Goal: Task Accomplishment & Management: Manage account settings

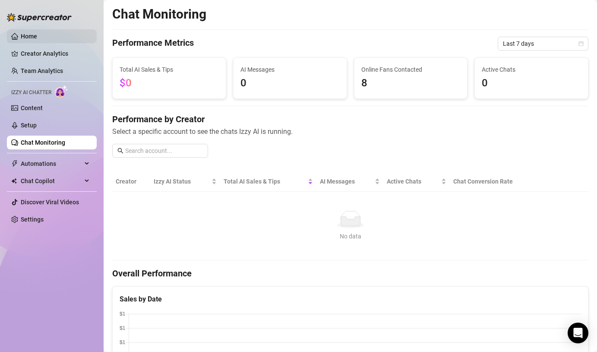
click at [29, 33] on link "Home" at bounding box center [29, 36] width 16 height 7
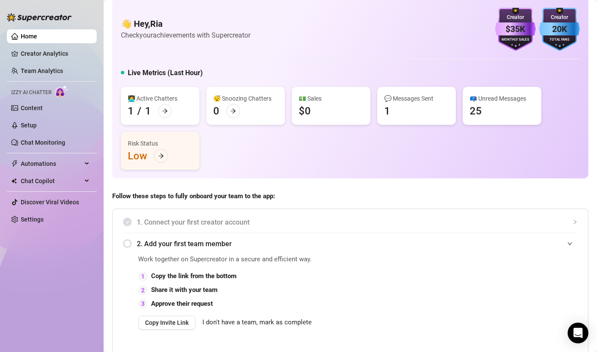
scroll to position [3, 0]
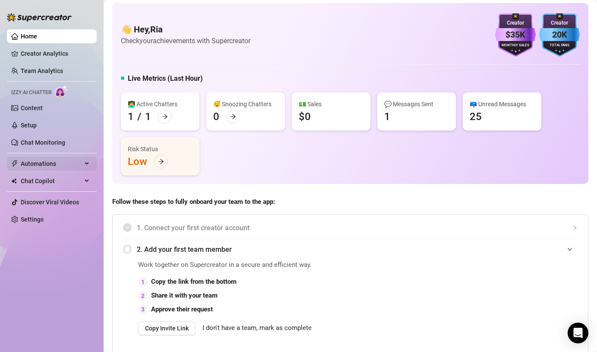
click at [36, 166] on span "Automations" at bounding box center [51, 164] width 61 height 14
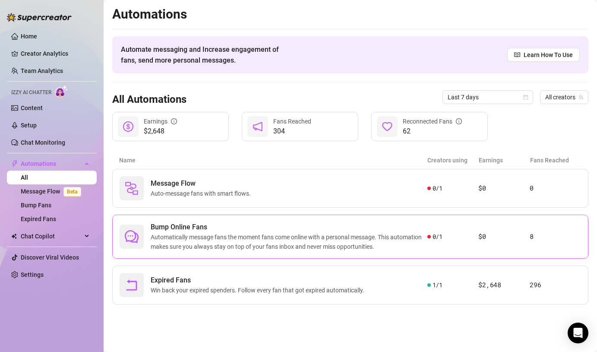
click at [242, 236] on span "Automatically message fans the moment fans come online with a personal message.…" at bounding box center [289, 241] width 277 height 19
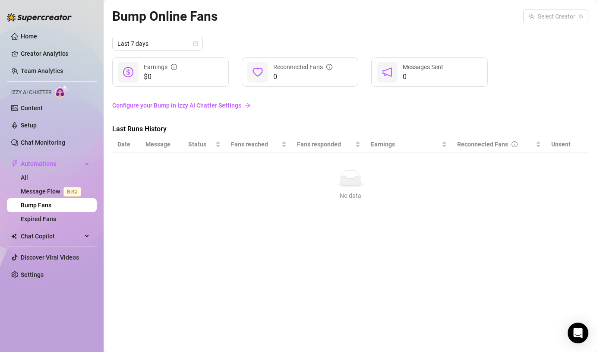
click at [357, 177] on icon at bounding box center [349, 180] width 19 height 9
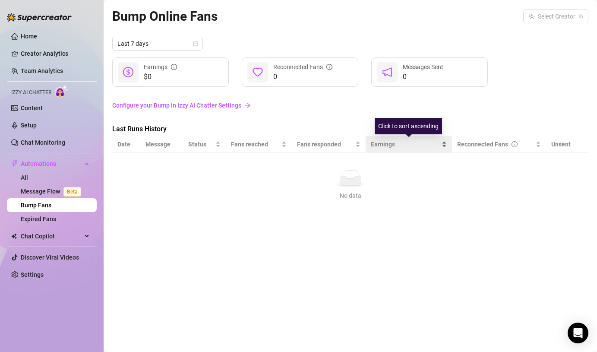
click at [427, 146] on span "Earnings" at bounding box center [405, 143] width 69 height 9
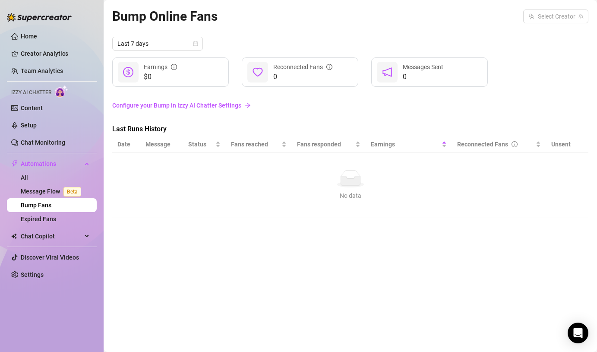
click at [202, 106] on link "Configure your Bump in Izzy AI Chatter Settings" at bounding box center [350, 105] width 476 height 9
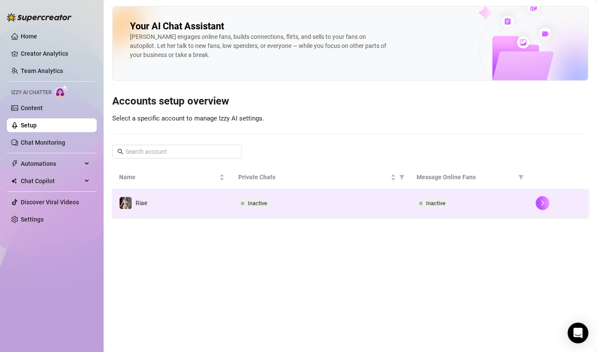
click at [271, 197] on td "Inactive" at bounding box center [320, 203] width 179 height 28
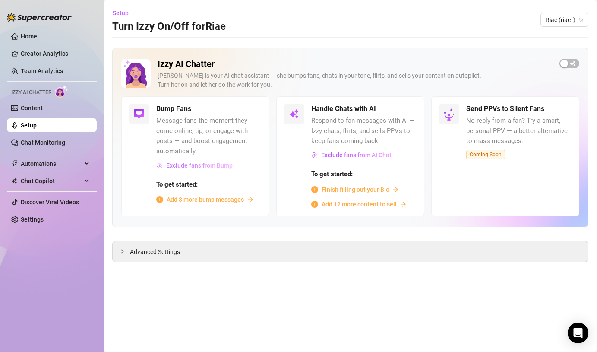
click at [188, 163] on span "Exclude fans from Bump" at bounding box center [199, 165] width 66 height 7
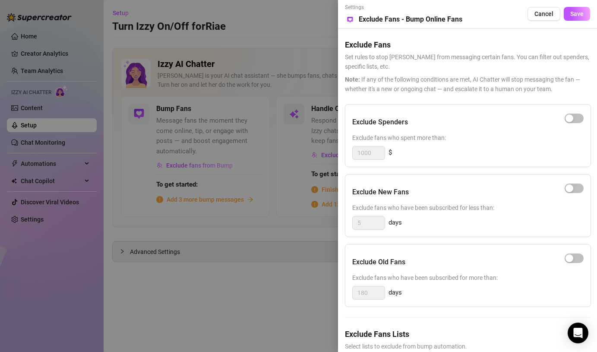
click at [260, 295] on div at bounding box center [298, 176] width 597 height 352
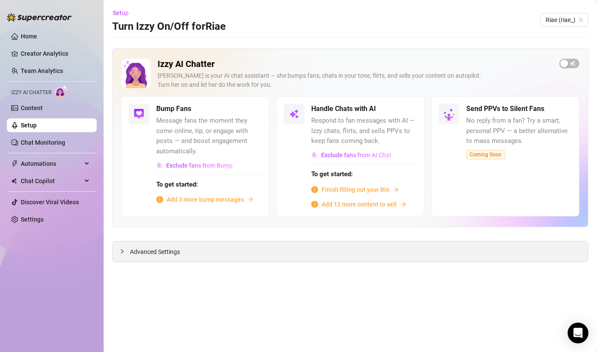
click at [180, 253] on span "Advanced Settings" at bounding box center [155, 251] width 50 height 9
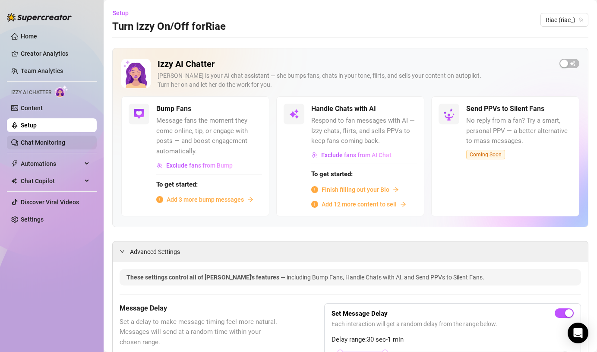
click at [22, 142] on link "Chat Monitoring" at bounding box center [43, 142] width 44 height 7
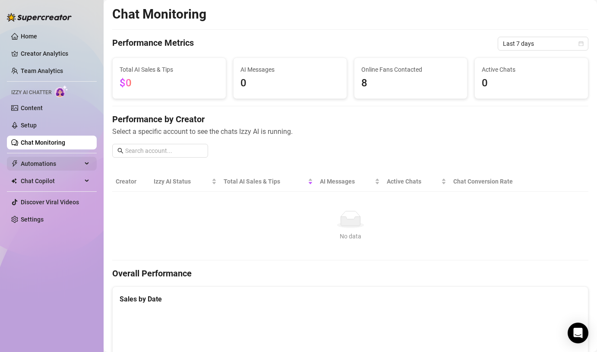
click at [46, 165] on span "Automations" at bounding box center [51, 164] width 61 height 14
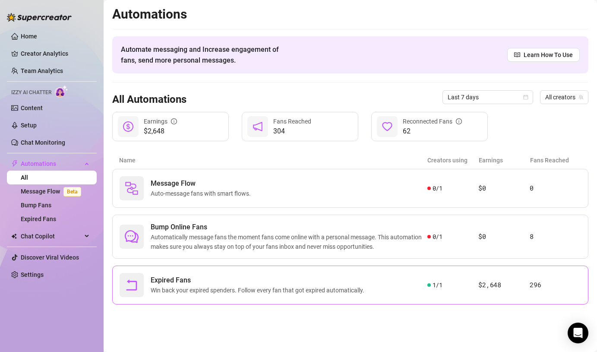
click at [177, 286] on span "Win back your expired spenders. Follow every fan that got expired automatically." at bounding box center [259, 289] width 217 height 9
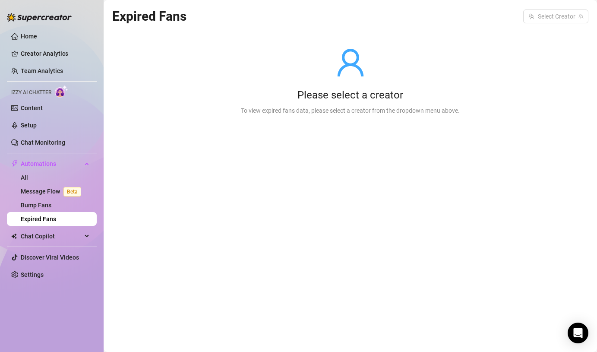
click at [41, 220] on link "Expired Fans" at bounding box center [38, 218] width 35 height 7
click at [39, 206] on link "Bump Fans" at bounding box center [36, 205] width 31 height 7
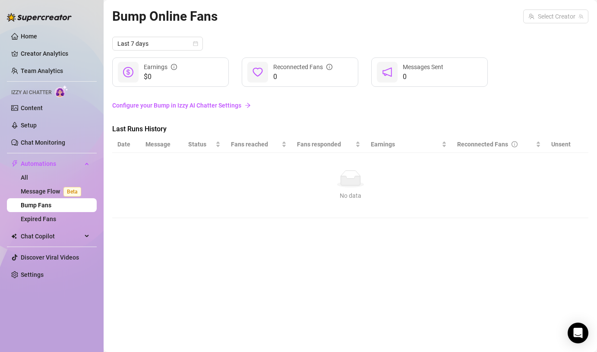
click at [233, 123] on div "Last 7 days $0 Earnings 0 Reconnected Fans 0 Messages Sent Configure your Bump …" at bounding box center [350, 127] width 476 height 181
click at [437, 72] on span "0" at bounding box center [423, 77] width 41 height 10
click at [50, 54] on link "Creator Analytics" at bounding box center [55, 54] width 69 height 14
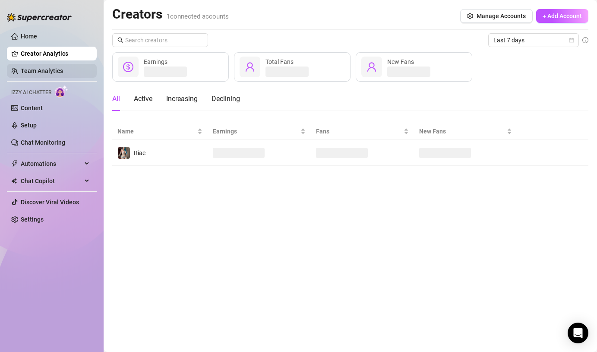
click at [53, 73] on link "Team Analytics" at bounding box center [42, 70] width 42 height 7
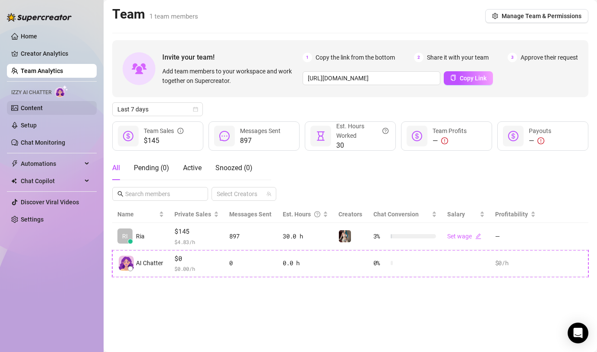
click at [31, 106] on link "Content" at bounding box center [32, 107] width 22 height 7
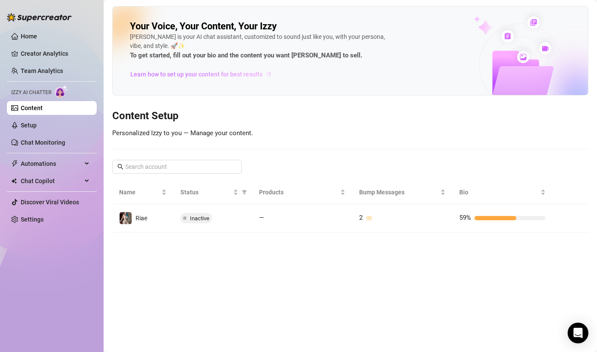
click at [188, 74] on span "Learn how to set up your content for best results" at bounding box center [196, 73] width 132 height 9
click at [37, 129] on link "Setup" at bounding box center [29, 125] width 16 height 7
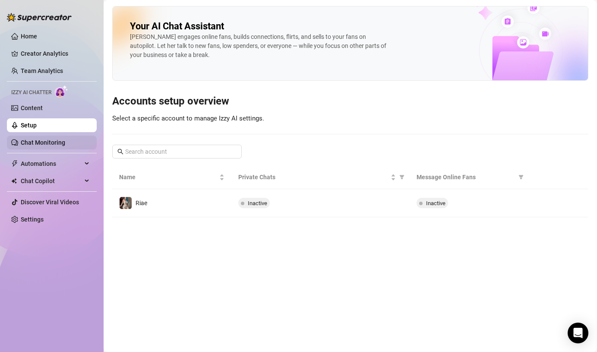
click at [38, 144] on link "Chat Monitoring" at bounding box center [43, 142] width 44 height 7
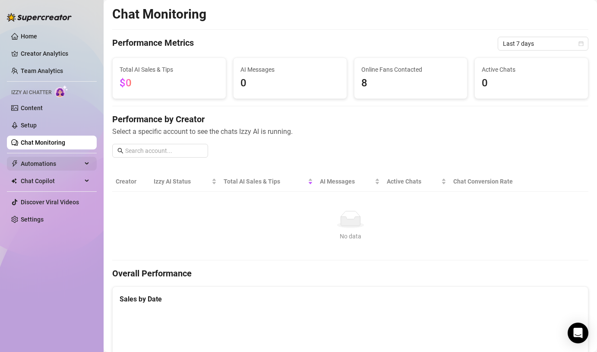
click at [41, 168] on span "Automations" at bounding box center [51, 164] width 61 height 14
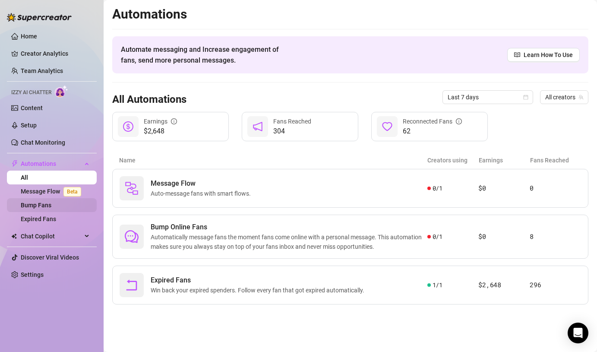
click at [42, 203] on link "Bump Fans" at bounding box center [36, 205] width 31 height 7
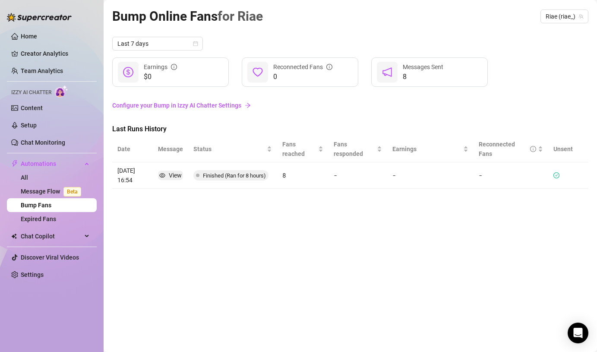
click at [346, 184] on td "-" at bounding box center [357, 175] width 58 height 26
click at [416, 167] on td "-" at bounding box center [430, 175] width 86 height 26
click at [174, 77] on span "$0" at bounding box center [160, 77] width 33 height 10
click at [35, 193] on link "Message Flow Beta" at bounding box center [53, 191] width 64 height 7
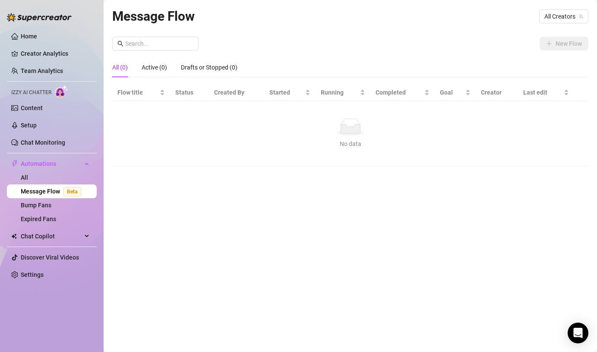
click at [333, 106] on td "No data No data" at bounding box center [350, 133] width 476 height 65
click at [355, 129] on icon at bounding box center [349, 128] width 19 height 9
click at [152, 66] on div "Active (0)" at bounding box center [154, 67] width 25 height 9
click at [214, 65] on div "Drafts or Stopped (0)" at bounding box center [209, 67] width 57 height 9
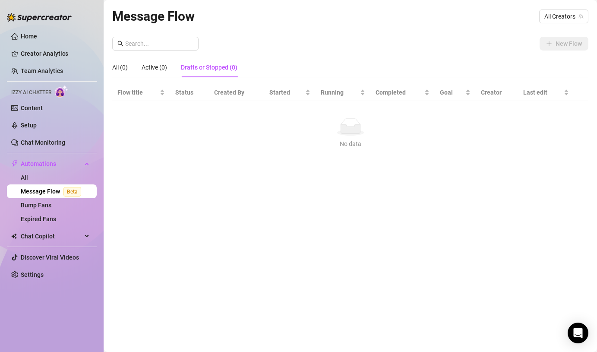
click at [370, 50] on div "New Flow All (0) Active (0) Drafts or Stopped (0) Flow title Status Created By …" at bounding box center [350, 101] width 476 height 129
click at [580, 15] on icon "team" at bounding box center [581, 16] width 5 height 5
click at [560, 17] on span "All Creators" at bounding box center [563, 16] width 39 height 13
click at [560, 51] on div "Riae ( riae_ )" at bounding box center [558, 48] width 46 height 10
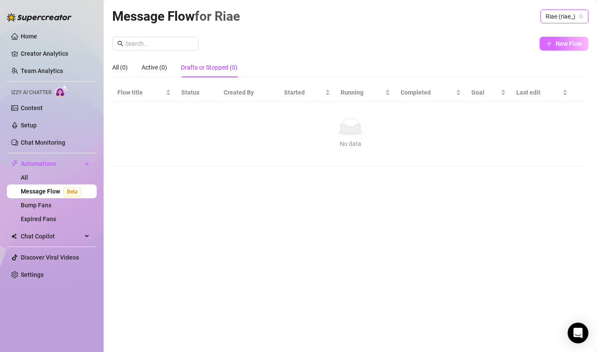
click at [563, 44] on span "New Flow" at bounding box center [568, 43] width 26 height 7
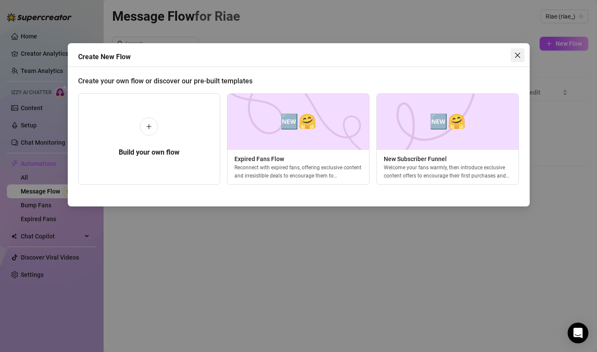
click at [517, 57] on icon "close" at bounding box center [517, 55] width 7 height 7
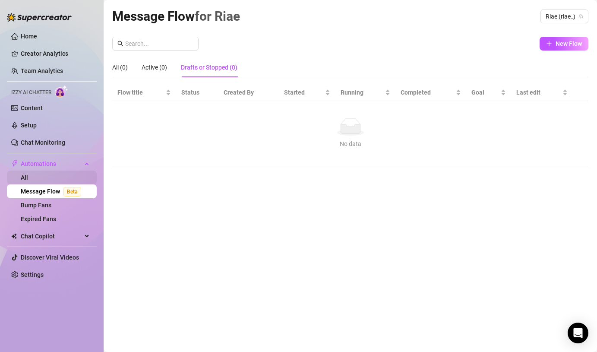
click at [28, 179] on link "All" at bounding box center [24, 177] width 7 height 7
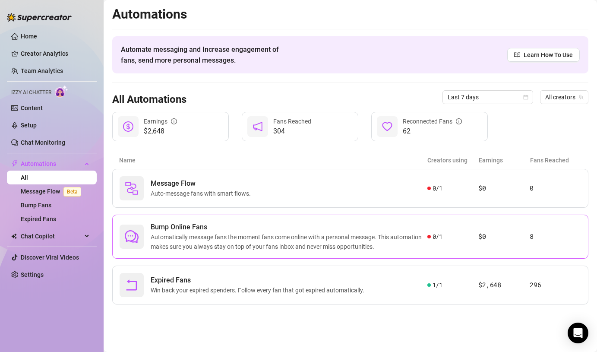
click at [287, 241] on span "Automatically message fans the moment fans come online with a personal message.…" at bounding box center [289, 241] width 277 height 19
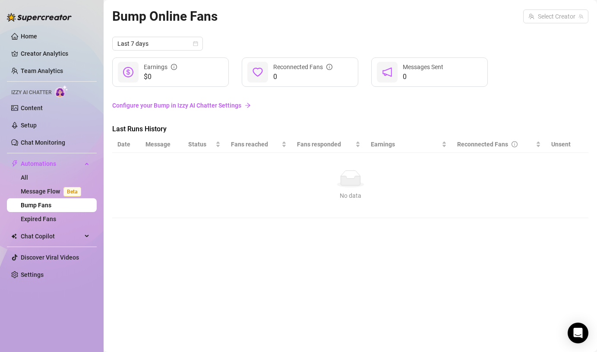
click at [364, 170] on td "No data No data" at bounding box center [350, 185] width 476 height 65
click at [345, 189] on div "No data No data" at bounding box center [350, 185] width 459 height 30
click at [548, 14] on input "search" at bounding box center [551, 16] width 47 height 13
click at [551, 30] on span "Riae" at bounding box center [549, 33] width 12 height 9
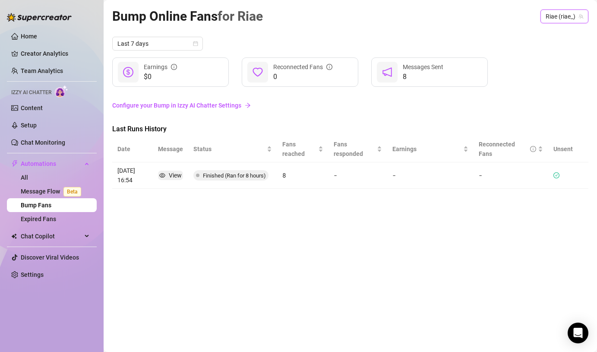
click at [416, 167] on td "-" at bounding box center [430, 175] width 86 height 26
click at [555, 175] on icon "check-circle" at bounding box center [556, 175] width 6 height 6
click at [150, 178] on td "[DATE] 16:54" at bounding box center [132, 175] width 41 height 26
click at [43, 233] on span "Chat Copilot" at bounding box center [51, 236] width 61 height 14
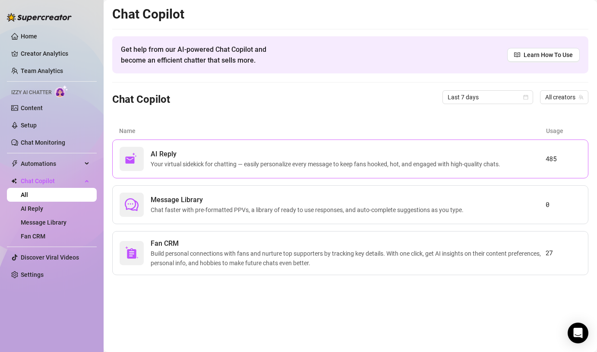
click at [305, 153] on span "AI Reply" at bounding box center [327, 154] width 353 height 10
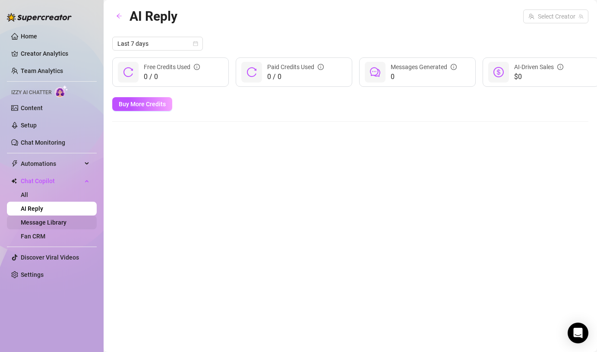
click at [60, 220] on link "Message Library" at bounding box center [44, 222] width 46 height 7
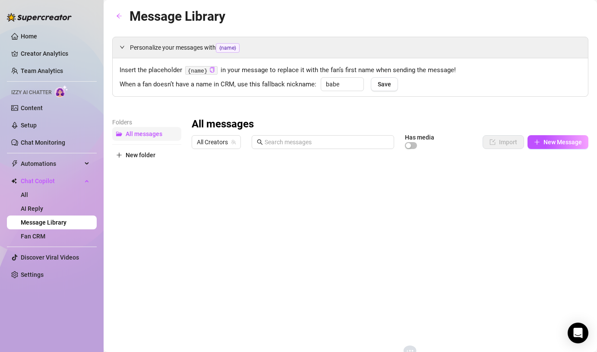
click at [148, 134] on span "All messages" at bounding box center [144, 133] width 37 height 7
click at [132, 139] on button "All messages" at bounding box center [146, 134] width 69 height 14
click at [568, 143] on span "New Message" at bounding box center [562, 142] width 38 height 7
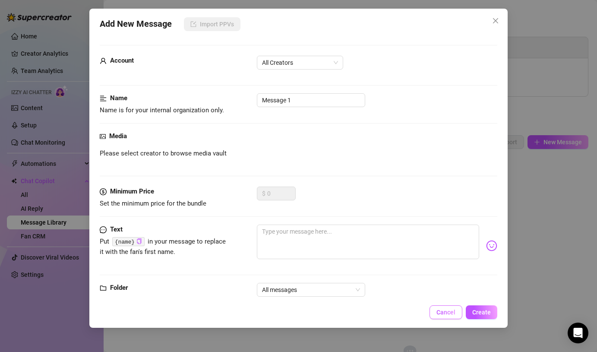
click at [453, 313] on span "Cancel" at bounding box center [445, 312] width 19 height 7
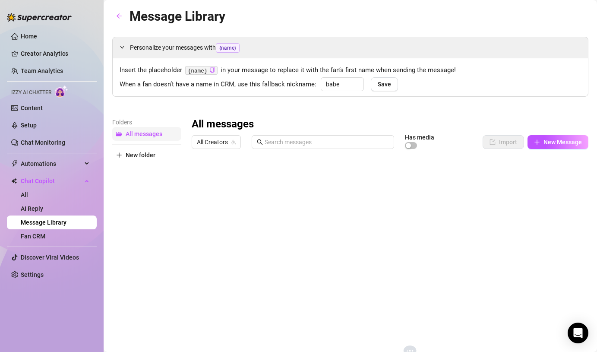
click at [145, 136] on span "All messages" at bounding box center [144, 133] width 37 height 7
click at [32, 235] on link "Fan CRM" at bounding box center [33, 236] width 25 height 7
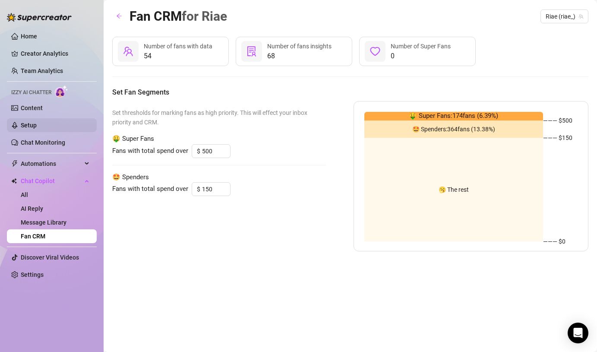
click at [33, 126] on link "Setup" at bounding box center [29, 125] width 16 height 7
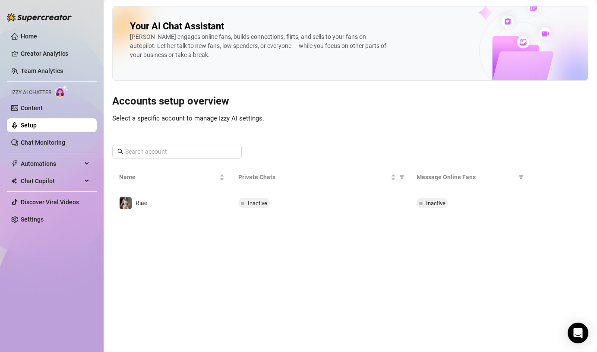
click at [45, 91] on span "Izzy AI Chatter" at bounding box center [31, 92] width 40 height 8
click at [36, 183] on span "Chat Copilot" at bounding box center [51, 181] width 61 height 14
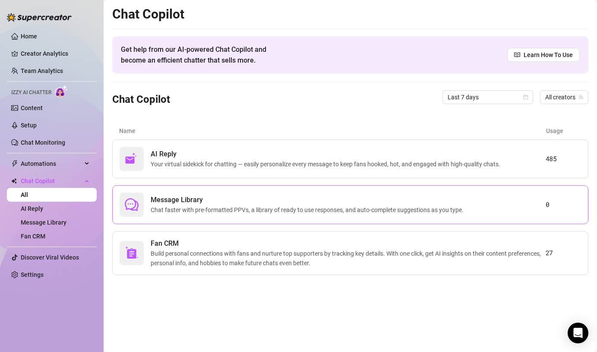
click at [248, 201] on span "Message Library" at bounding box center [309, 200] width 316 height 10
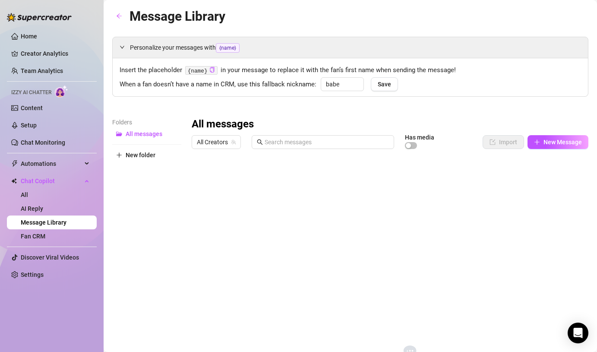
click at [33, 220] on link "Message Library" at bounding box center [44, 222] width 46 height 7
click at [34, 222] on link "Message Library" at bounding box center [44, 222] width 46 height 7
click at [33, 209] on link "AI Reply" at bounding box center [32, 208] width 22 height 7
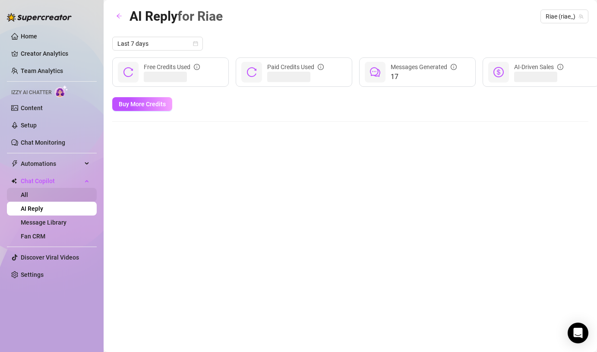
click at [28, 198] on link "All" at bounding box center [24, 194] width 7 height 7
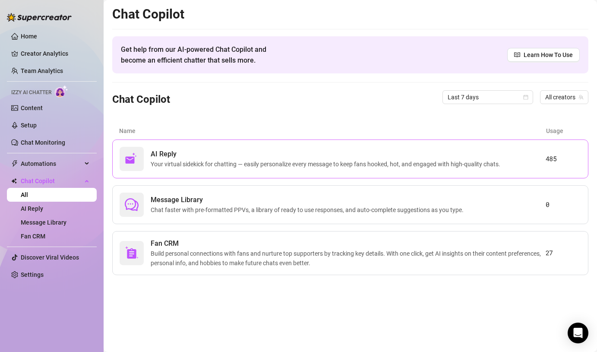
click at [292, 165] on span "Your virtual sidekick for chatting — easily personalize every message to keep f…" at bounding box center [327, 163] width 353 height 9
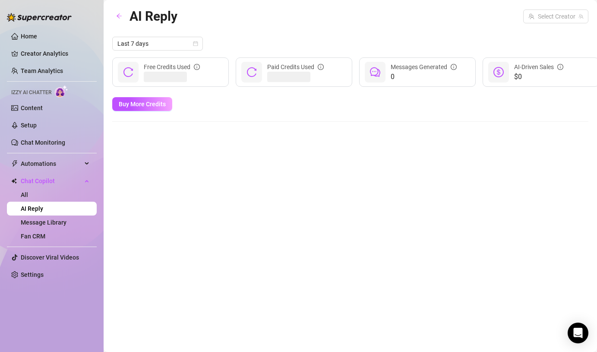
click at [39, 209] on link "AI Reply" at bounding box center [32, 208] width 22 height 7
click at [28, 195] on link "All" at bounding box center [24, 194] width 7 height 7
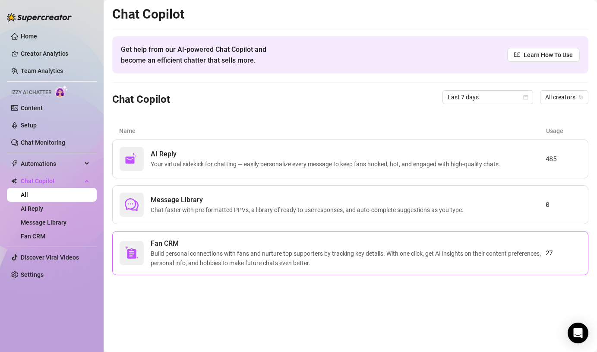
click at [235, 258] on span "Build personal connections with fans and nurture top supporters by tracking key…" at bounding box center [348, 258] width 395 height 19
